Goal: Obtain resource: Obtain resource

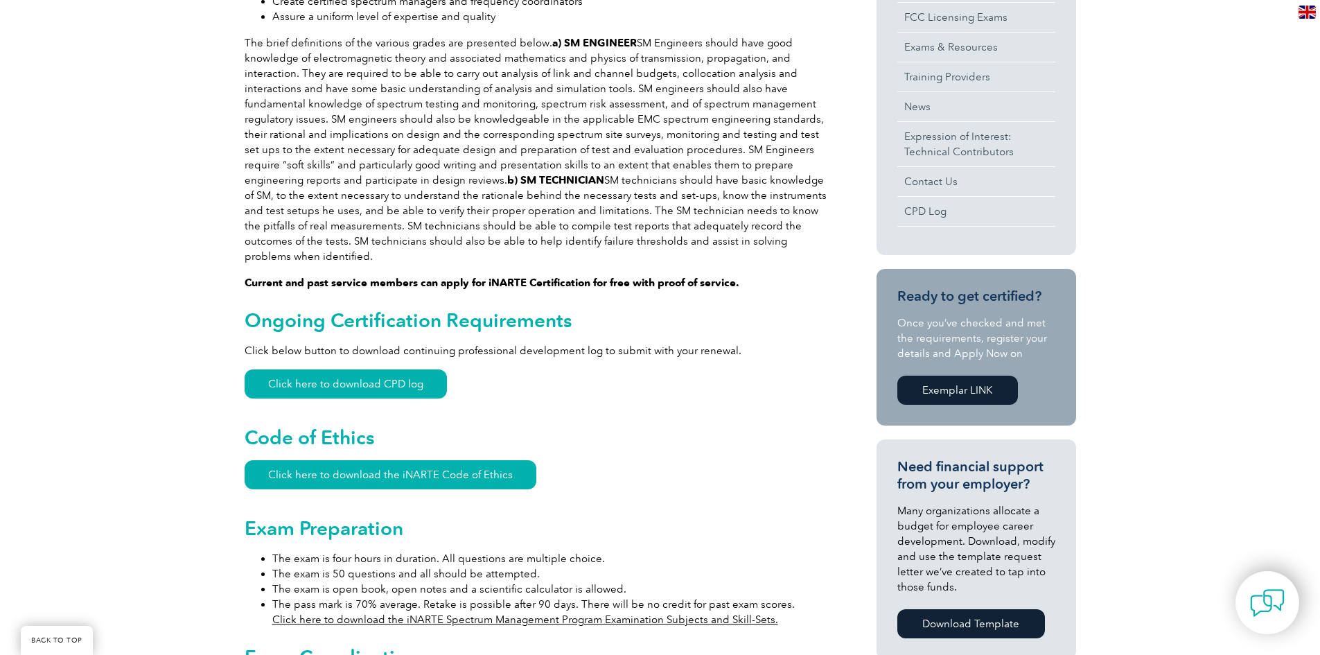
scroll to position [554, 0]
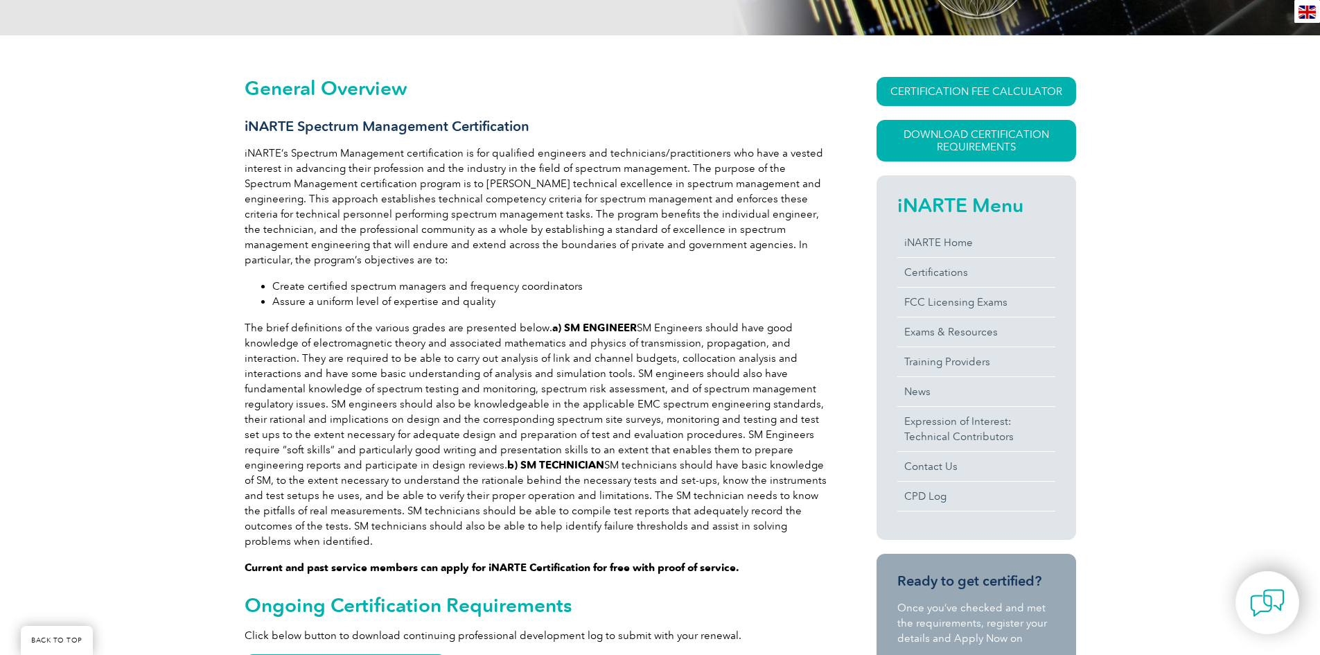
scroll to position [277, 0]
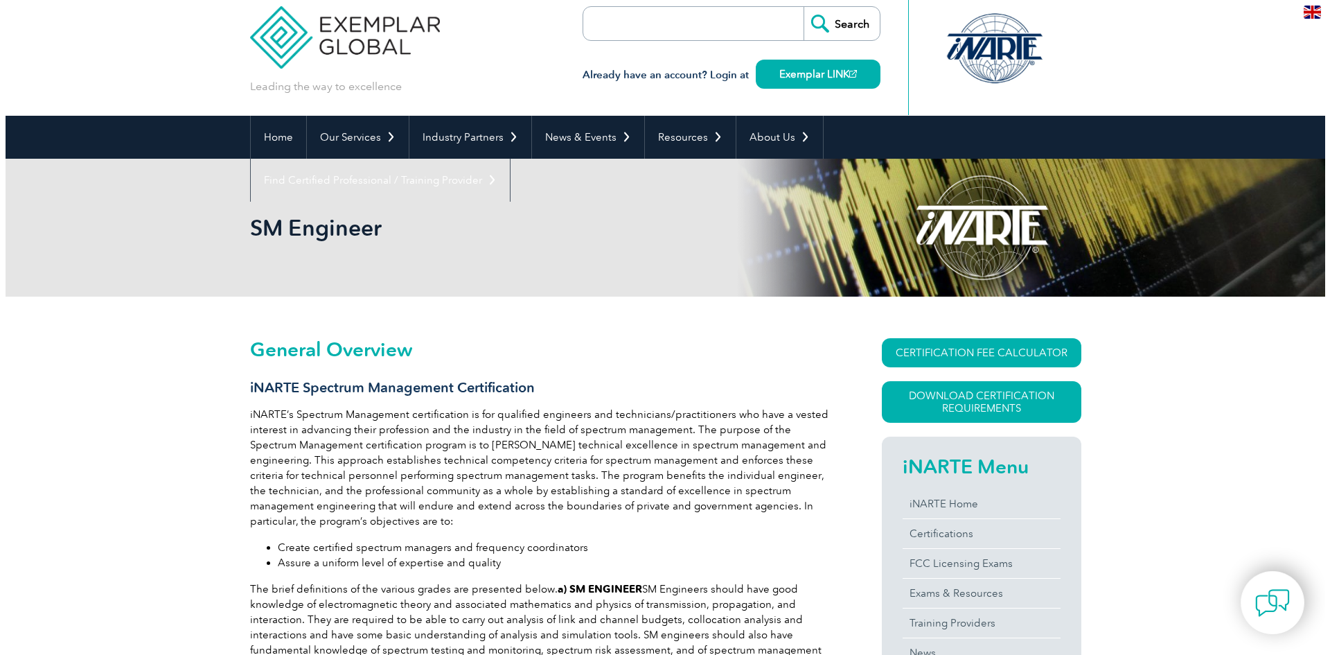
scroll to position [0, 0]
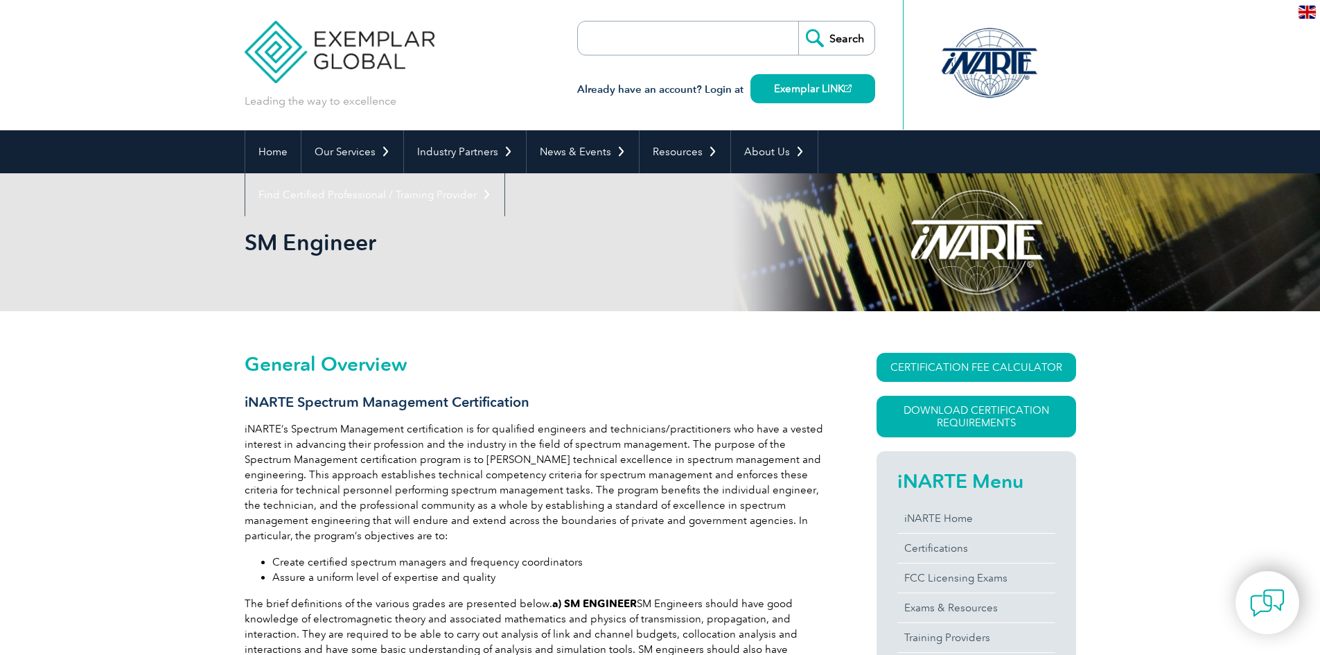
click at [910, 414] on link "Download Certification Requirements" at bounding box center [977, 417] width 200 height 42
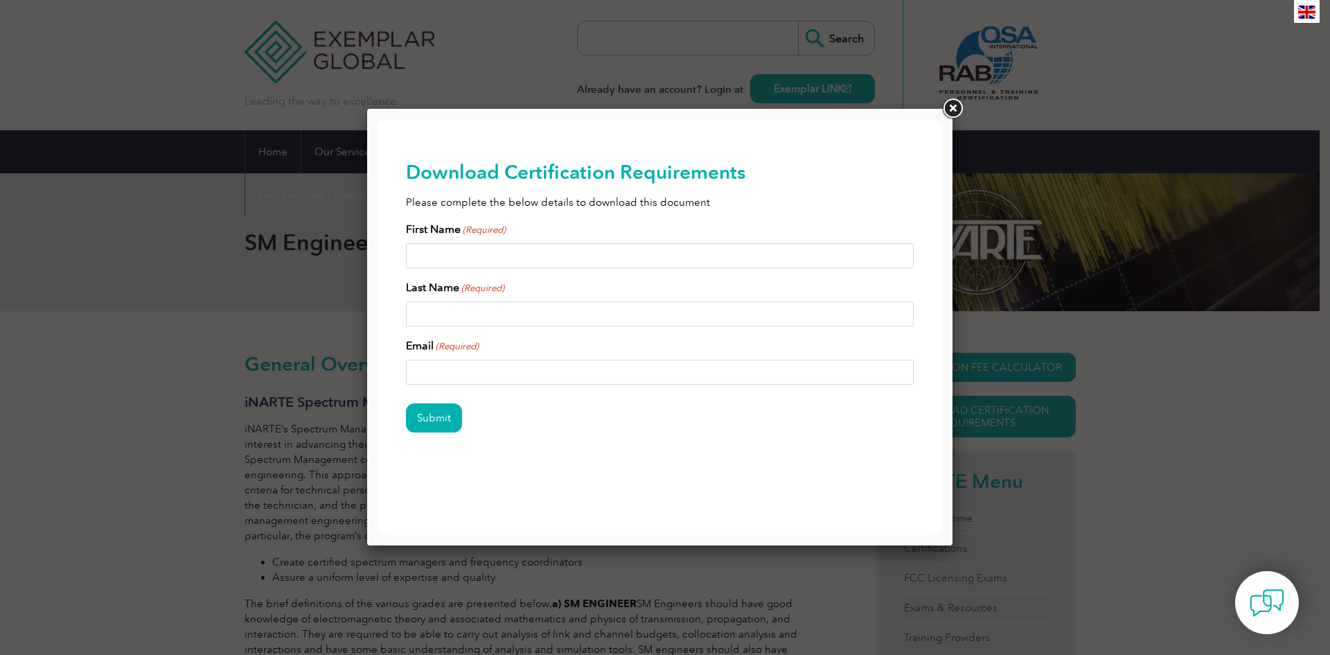
click at [953, 109] on link at bounding box center [952, 108] width 25 height 25
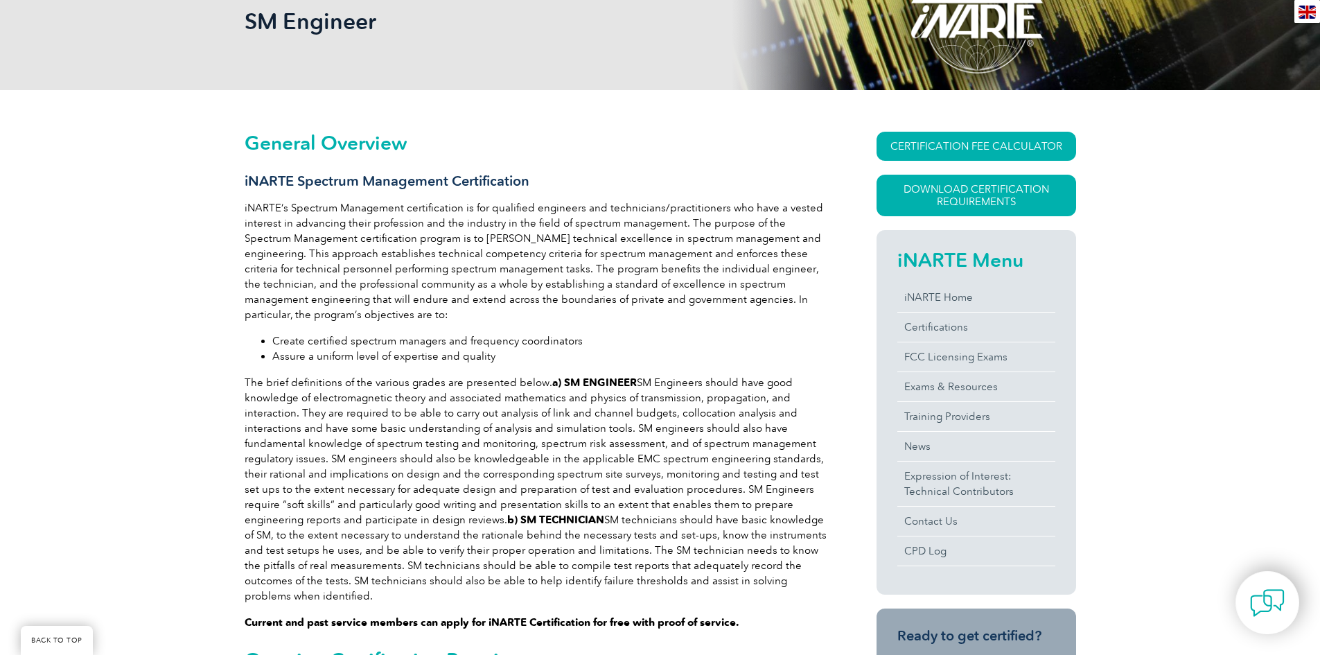
scroll to position [277, 0]
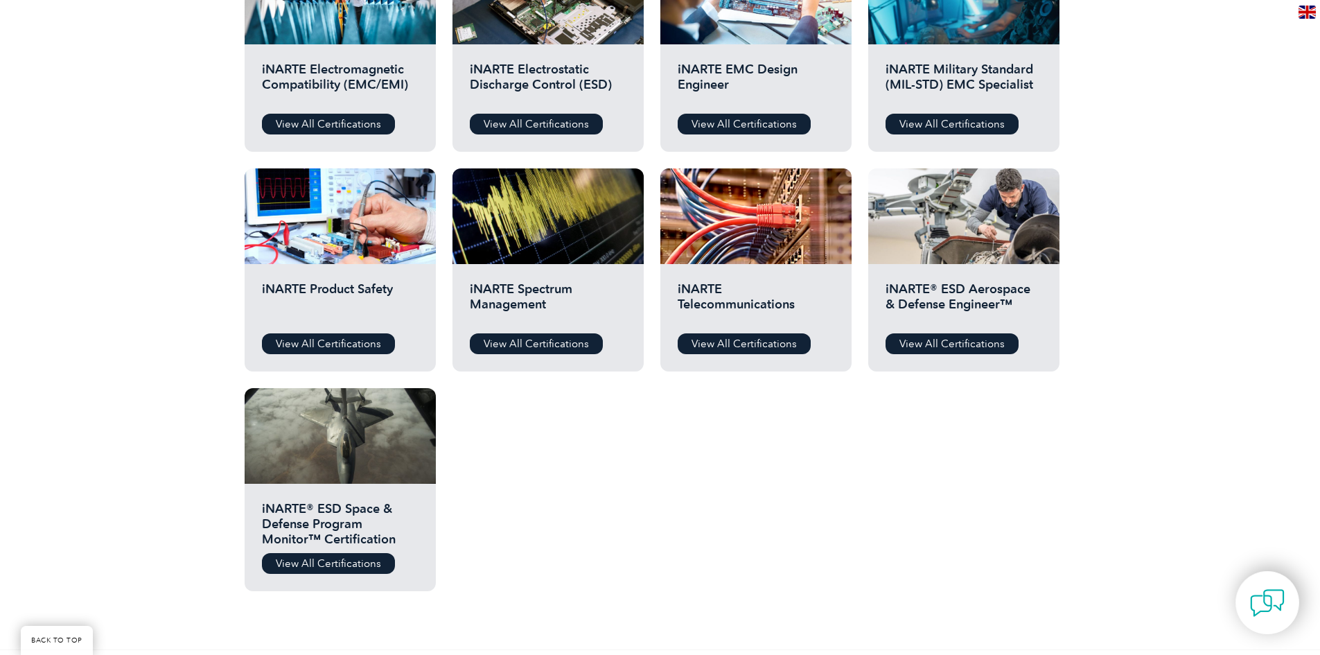
scroll to position [554, 0]
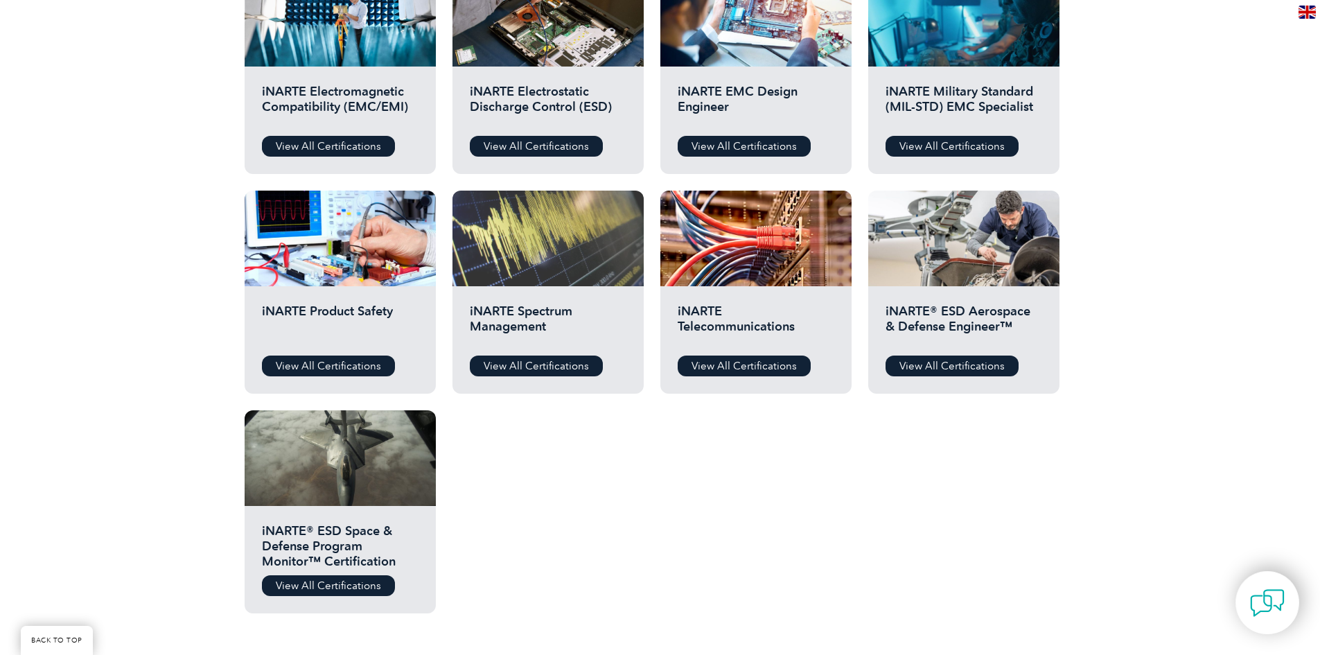
click at [579, 276] on div at bounding box center [547, 239] width 191 height 96
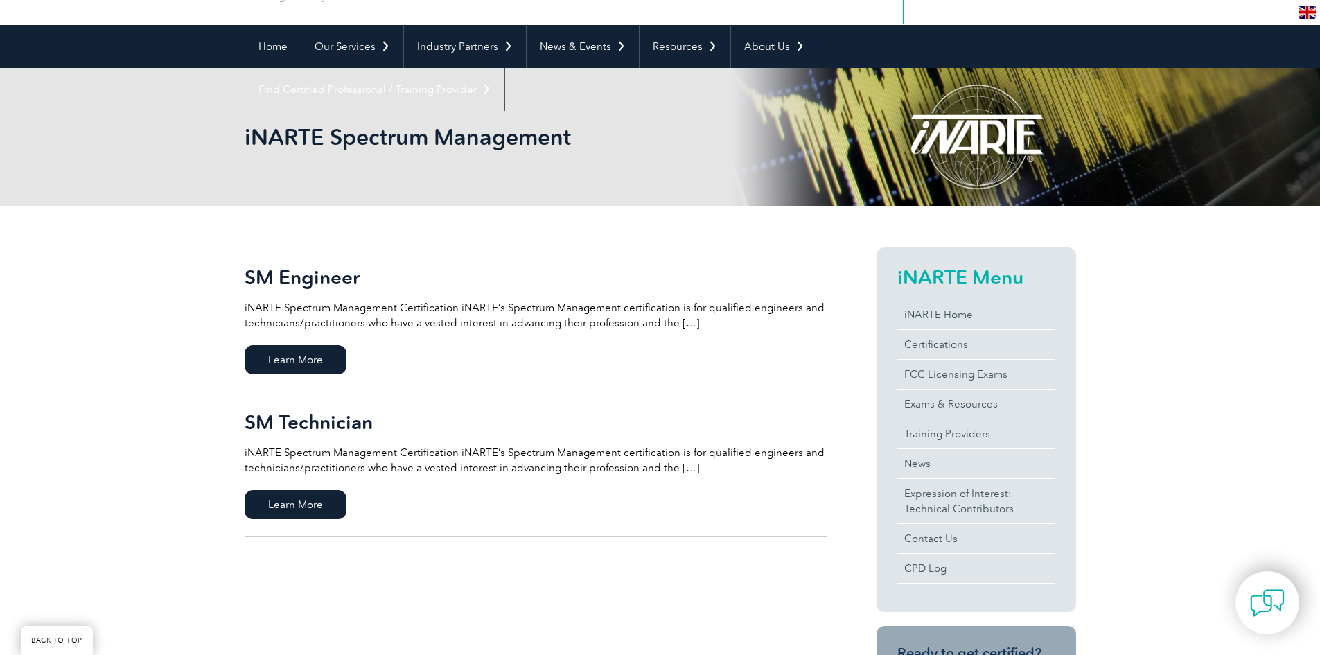
scroll to position [69, 0]
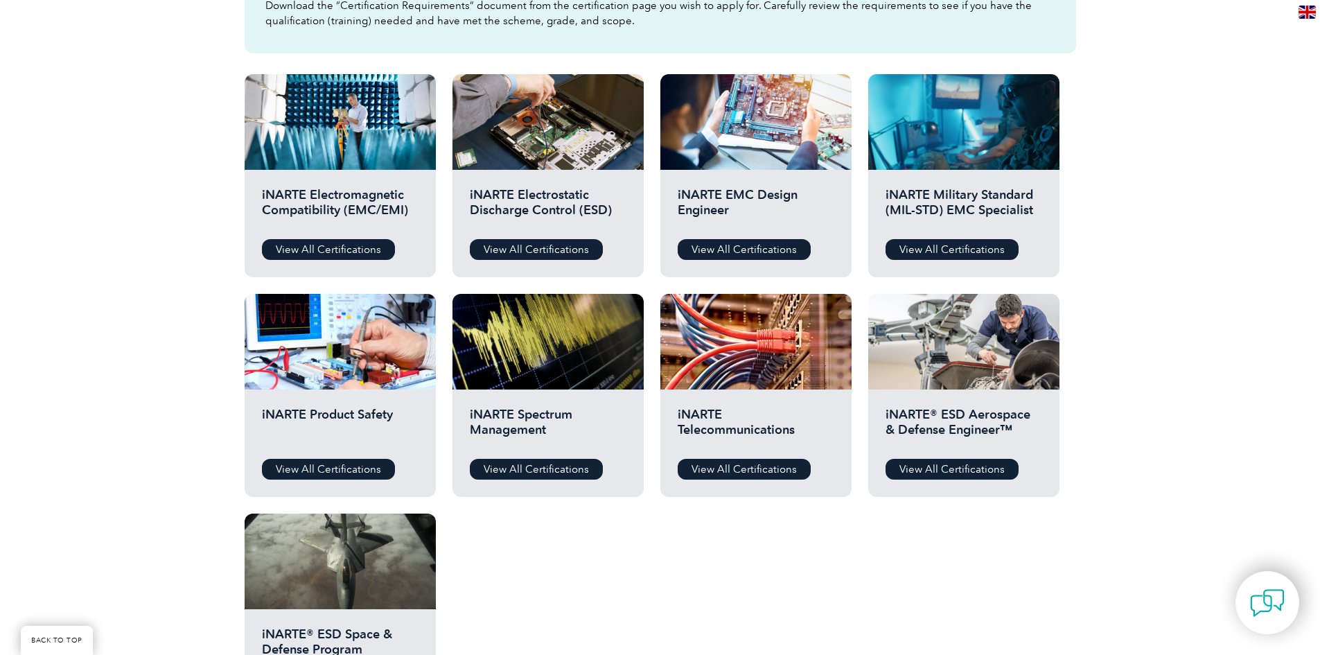
scroll to position [208, 0]
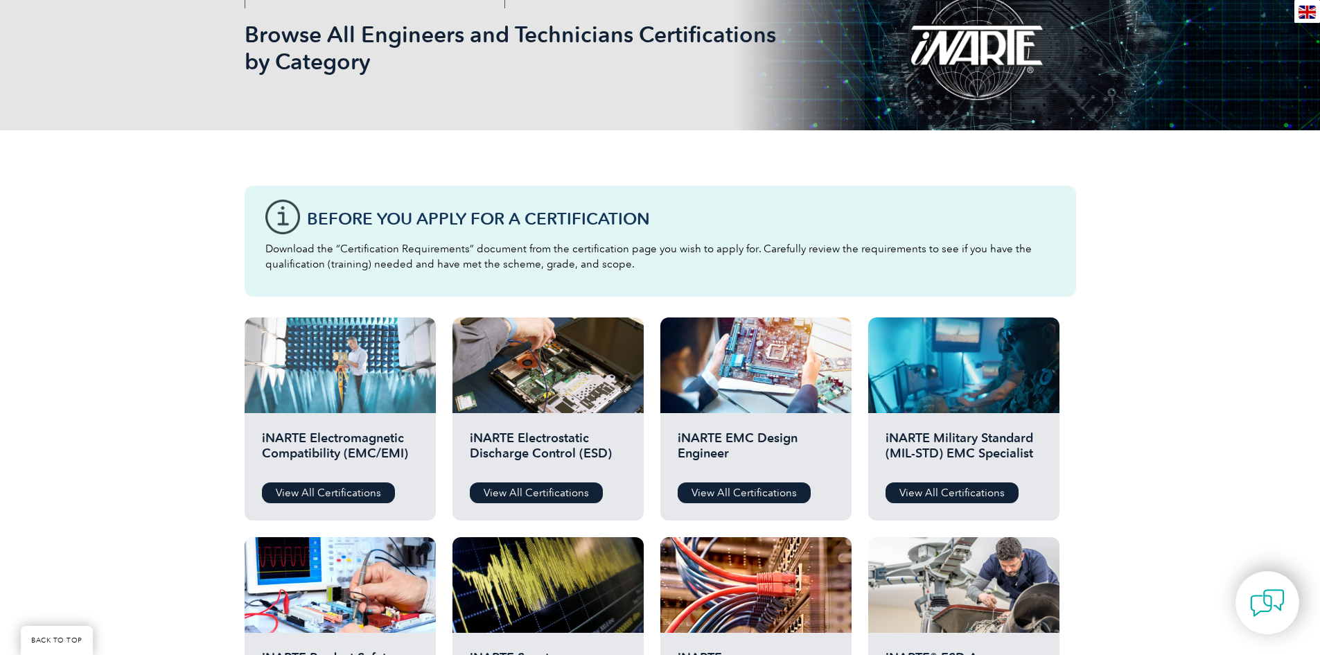
click at [328, 376] on div at bounding box center [340, 365] width 191 height 96
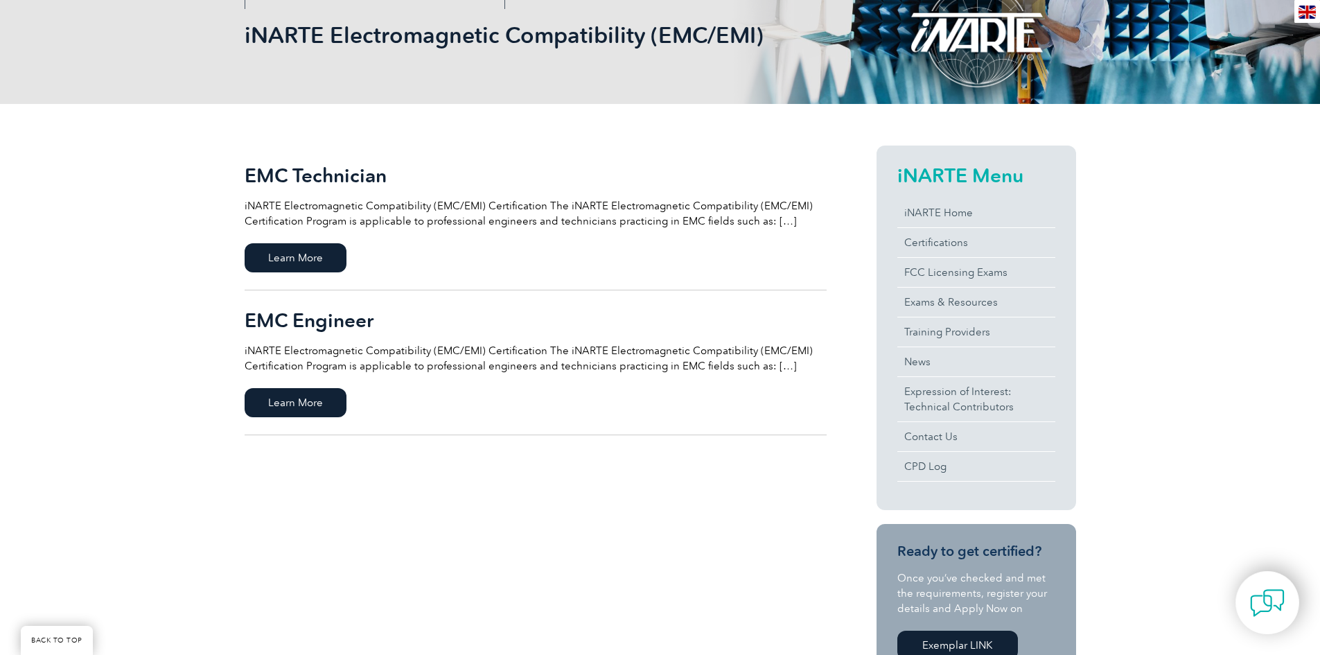
scroll to position [208, 0]
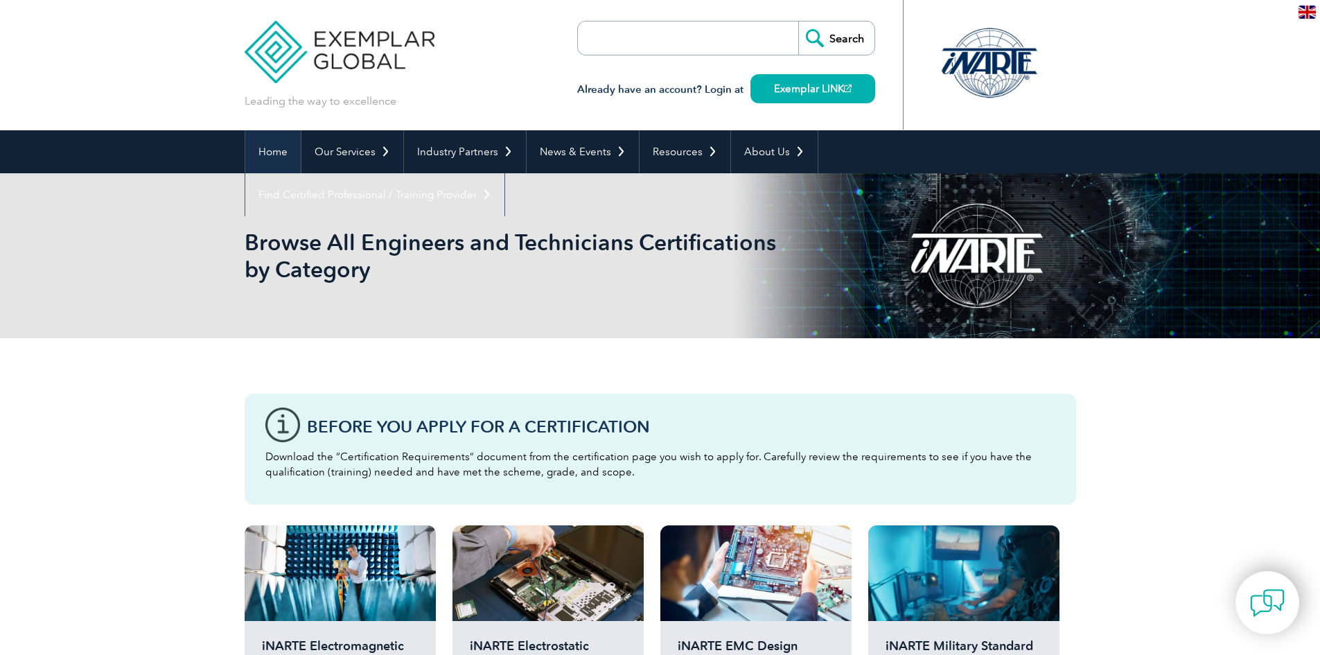
click at [292, 161] on link "Home" at bounding box center [272, 151] width 55 height 43
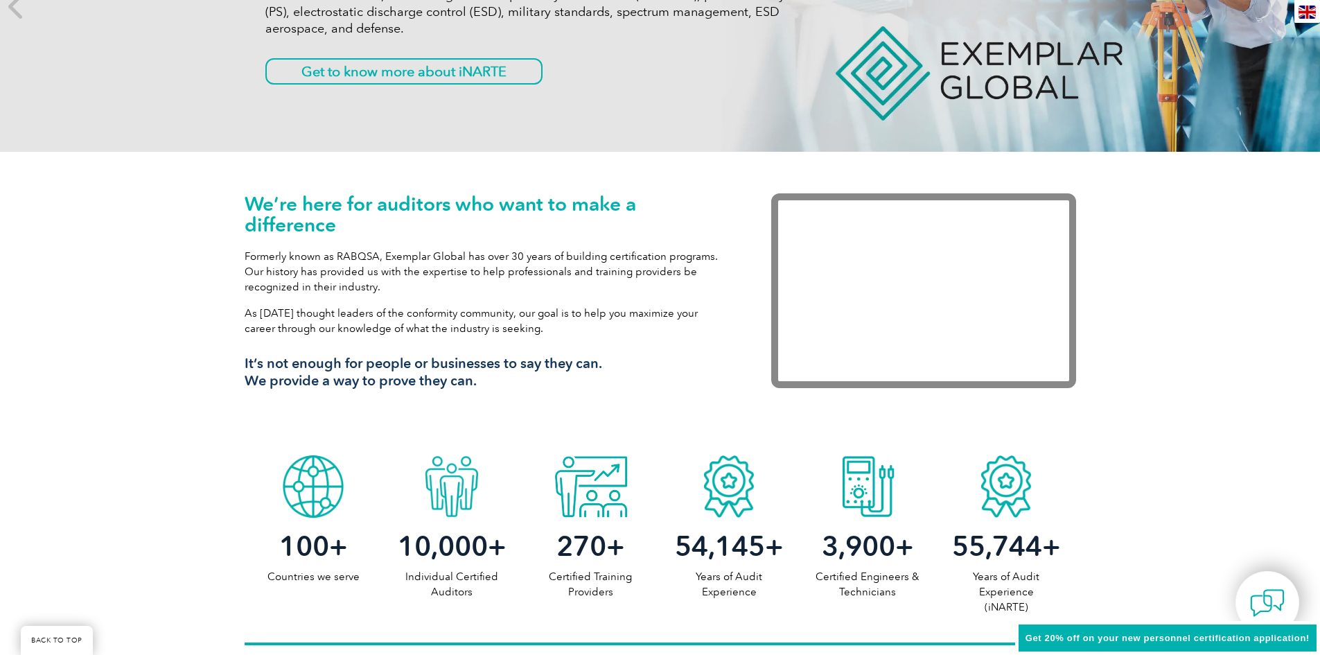
scroll to position [346, 0]
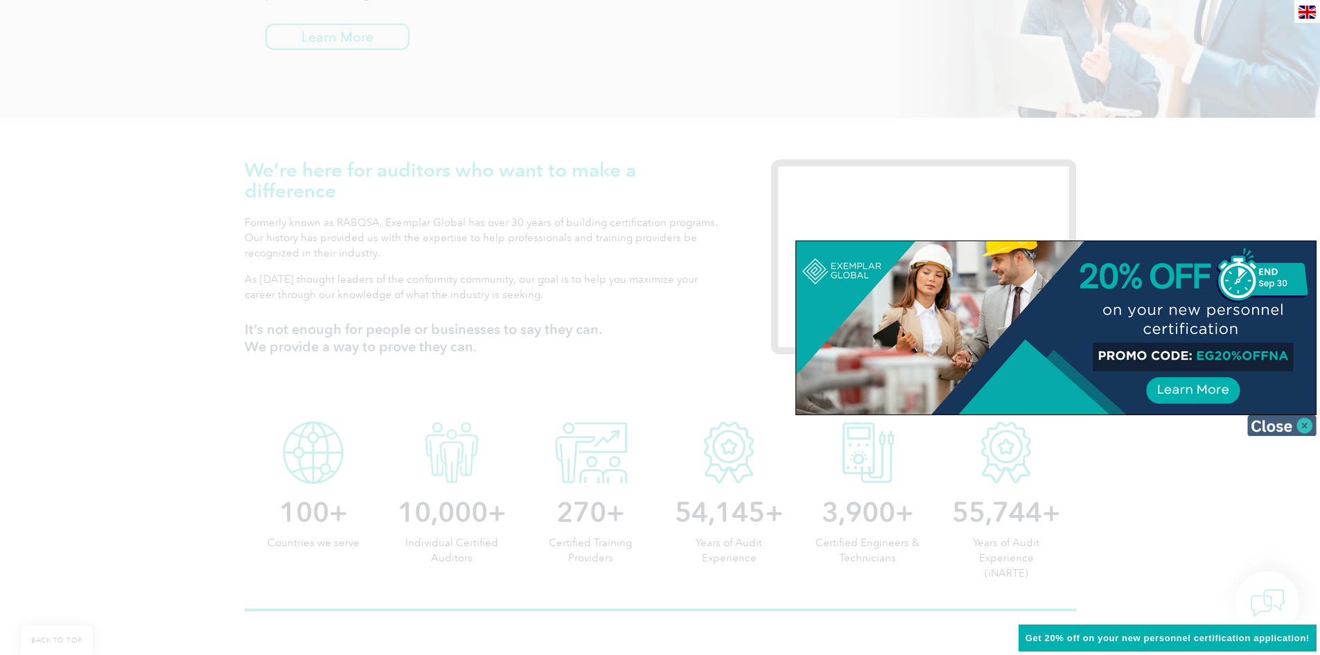
click at [1307, 424] on img at bounding box center [1281, 425] width 69 height 21
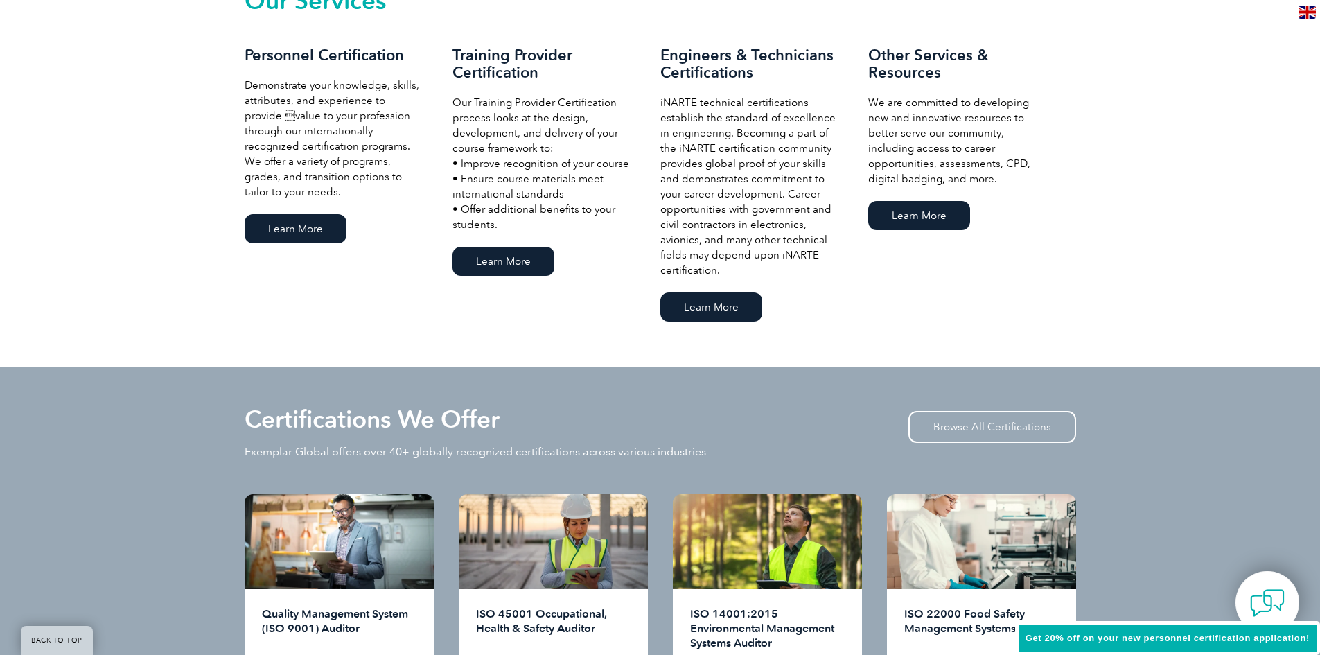
scroll to position [1039, 0]
